Goal: Task Accomplishment & Management: Use online tool/utility

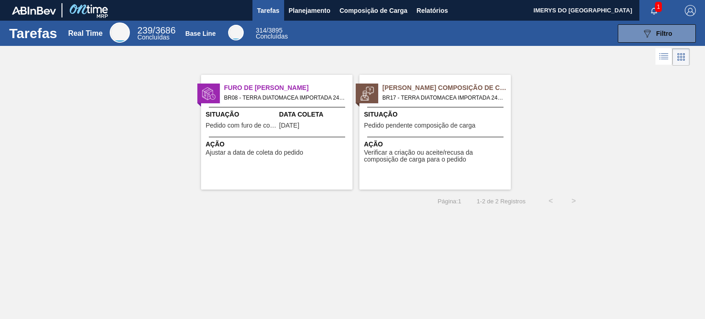
click at [428, 130] on div "Situação Pedido pendente composição de carga" at bounding box center [436, 121] width 145 height 22
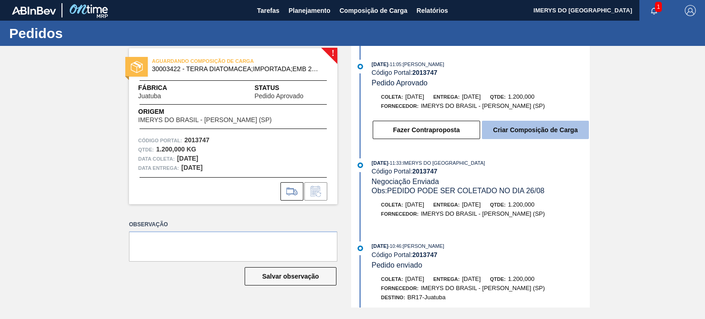
click at [540, 130] on button "Criar Composição de Carga" at bounding box center [535, 130] width 107 height 18
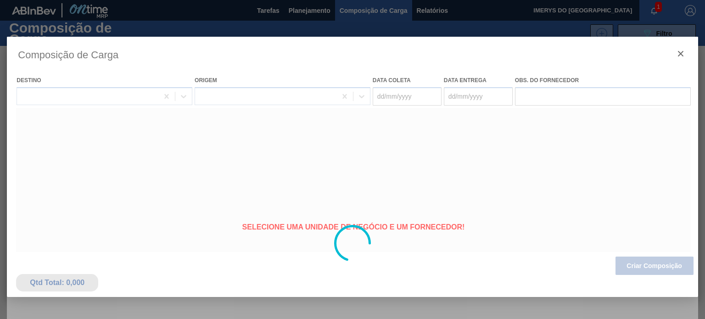
type coleta "[DATE]"
type entrega "[DATE]"
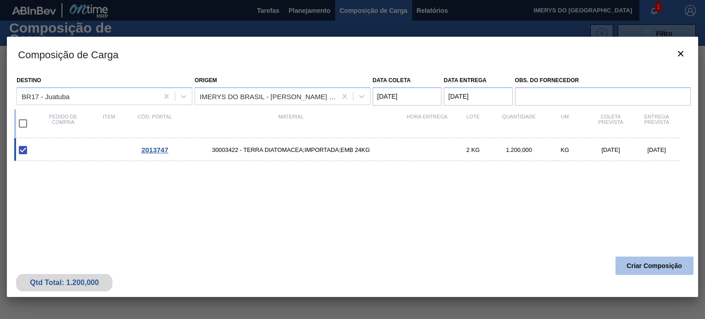
click at [639, 267] on button "Criar Composição" at bounding box center [654, 266] width 78 height 18
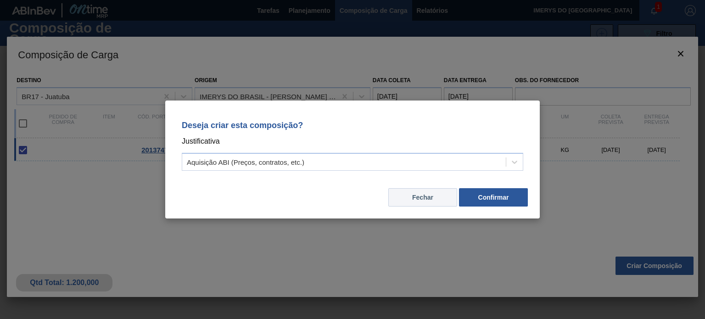
click at [442, 197] on button "Fechar" at bounding box center [422, 197] width 69 height 18
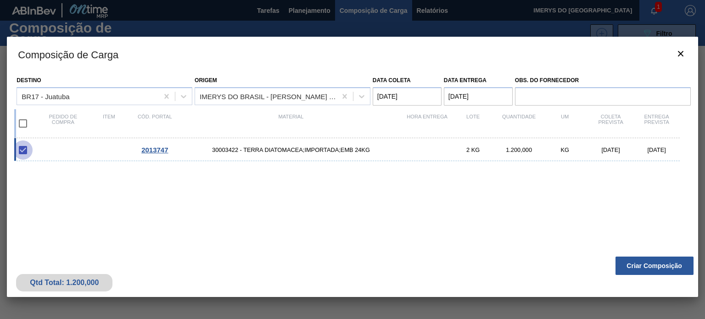
click at [18, 151] on input "checkbox" at bounding box center [22, 149] width 19 height 19
checkbox input "true"
click at [18, 151] on input "checkbox" at bounding box center [22, 149] width 19 height 19
click at [22, 150] on input "checkbox" at bounding box center [22, 149] width 19 height 19
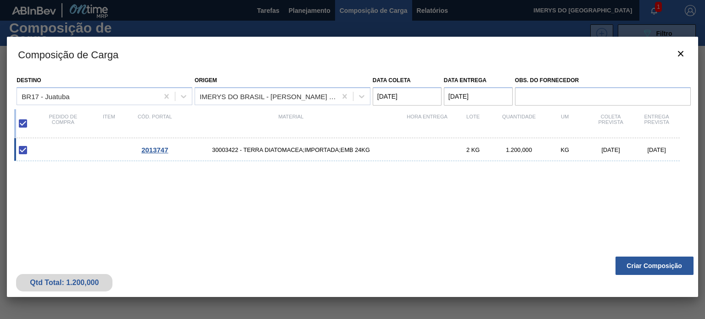
checkbox input "true"
click at [631, 266] on button "Criar Composição" at bounding box center [654, 266] width 78 height 18
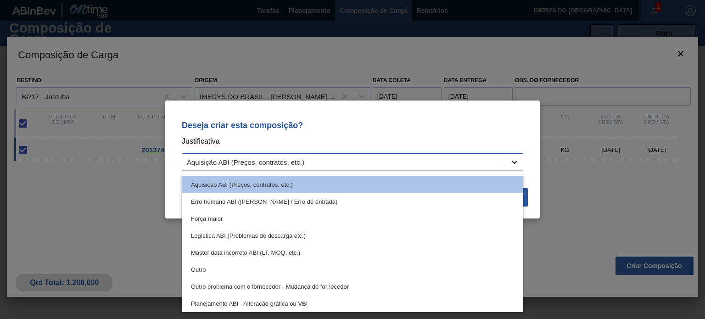
click at [512, 162] on icon at bounding box center [515, 162] width 6 height 3
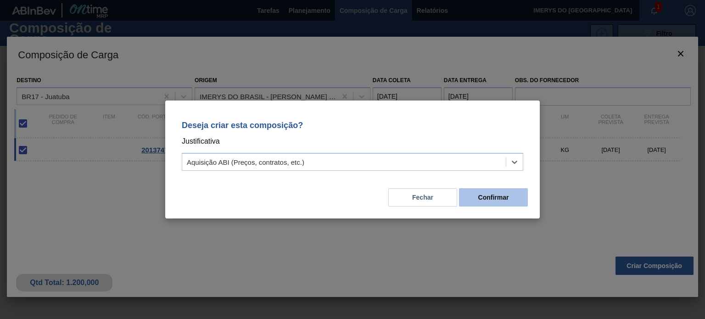
click at [500, 192] on button "Confirmar" at bounding box center [493, 197] width 69 height 18
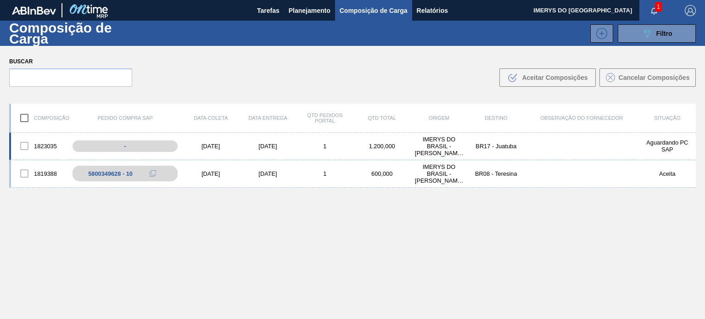
click at [189, 146] on div "[DATE]" at bounding box center [210, 146] width 57 height 7
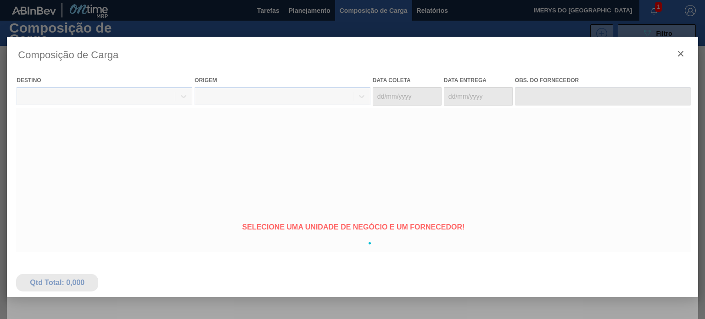
type coleta "[DATE]"
type entrega "[DATE]"
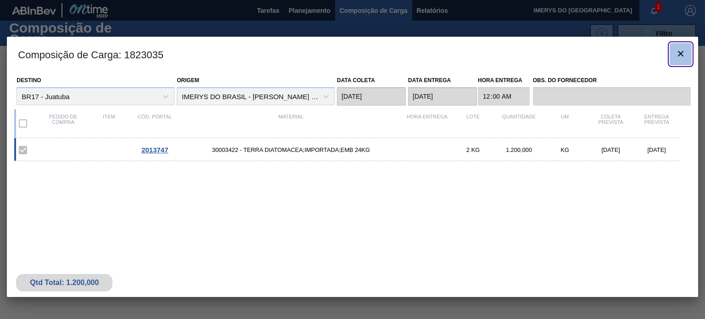
click at [685, 53] on icon "botão de ícone" at bounding box center [680, 53] width 11 height 11
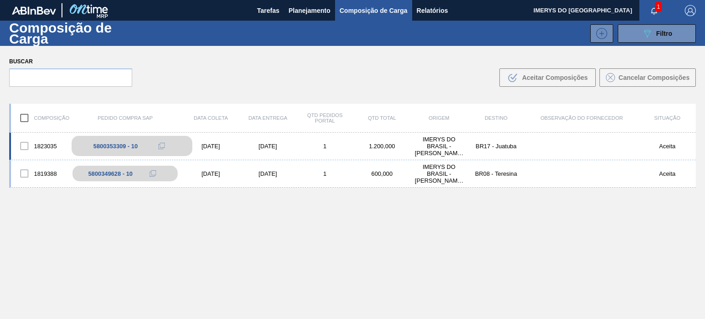
click at [162, 145] on icon at bounding box center [161, 146] width 6 height 6
